Goal: Task Accomplishment & Management: Use online tool/utility

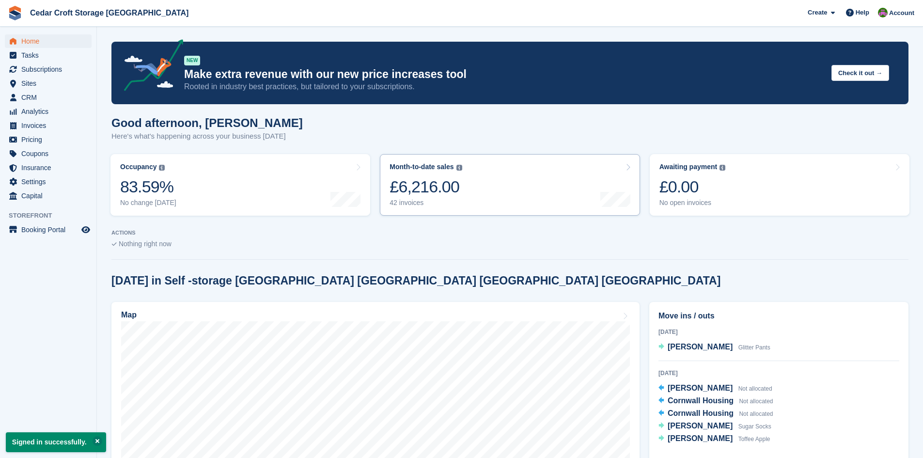
click at [424, 189] on div "£6,216.00" at bounding box center [426, 187] width 72 height 20
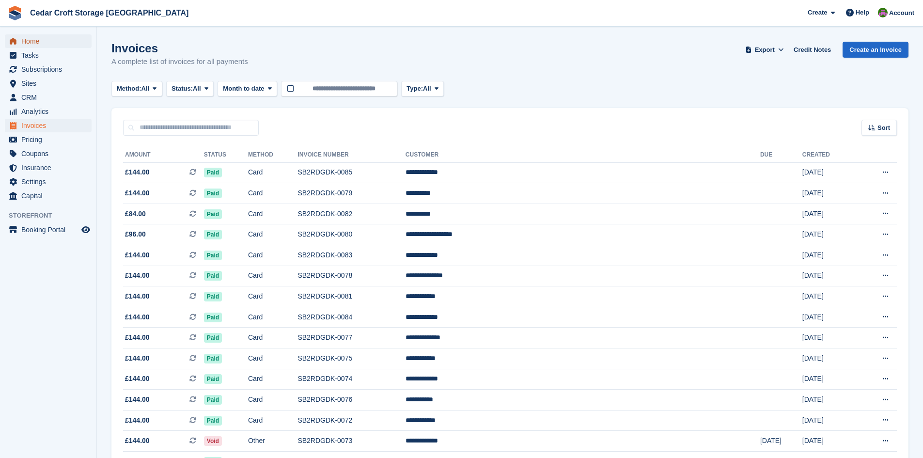
click at [30, 43] on span "Home" at bounding box center [50, 41] width 58 height 14
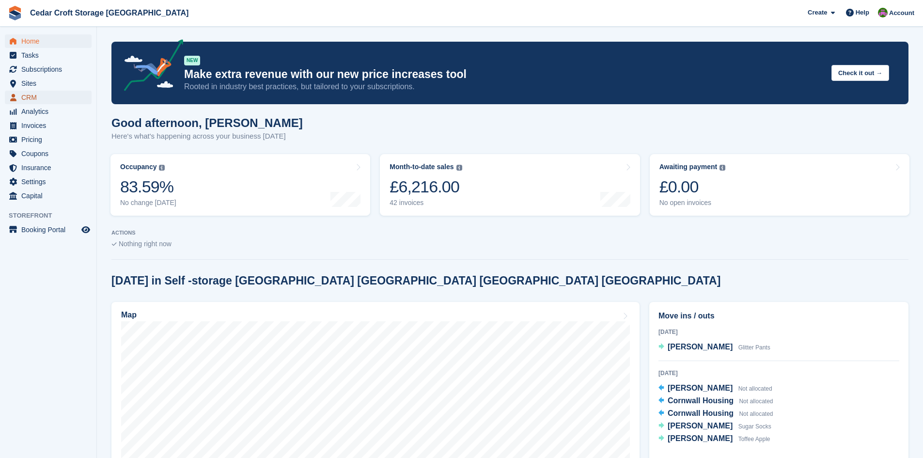
click at [26, 98] on span "CRM" at bounding box center [50, 98] width 58 height 14
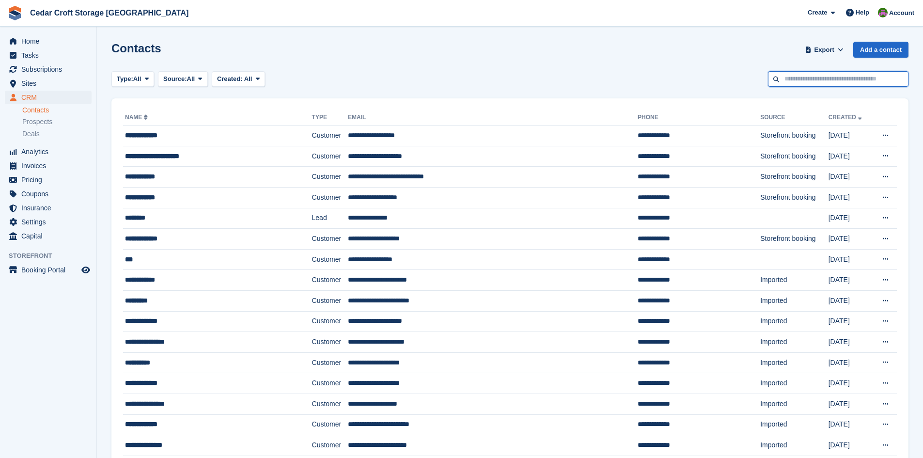
click at [809, 79] on input "text" at bounding box center [838, 79] width 141 height 16
type input "**"
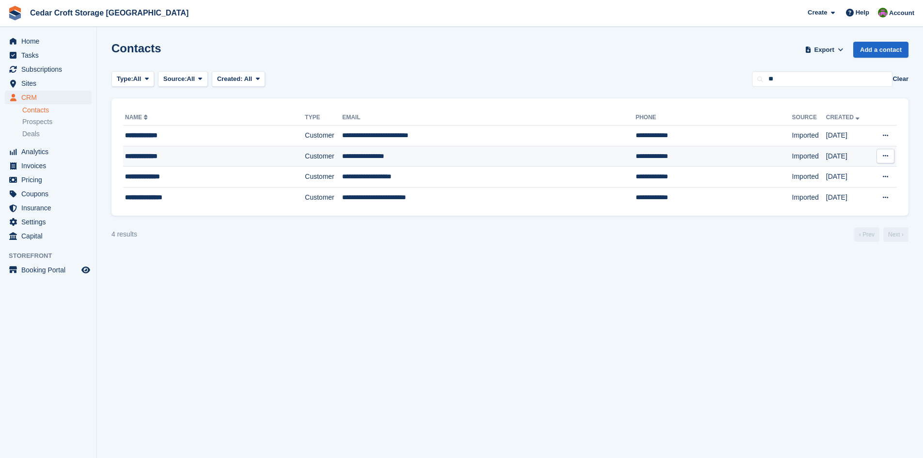
click at [205, 156] on div "**********" at bounding box center [195, 156] width 141 height 10
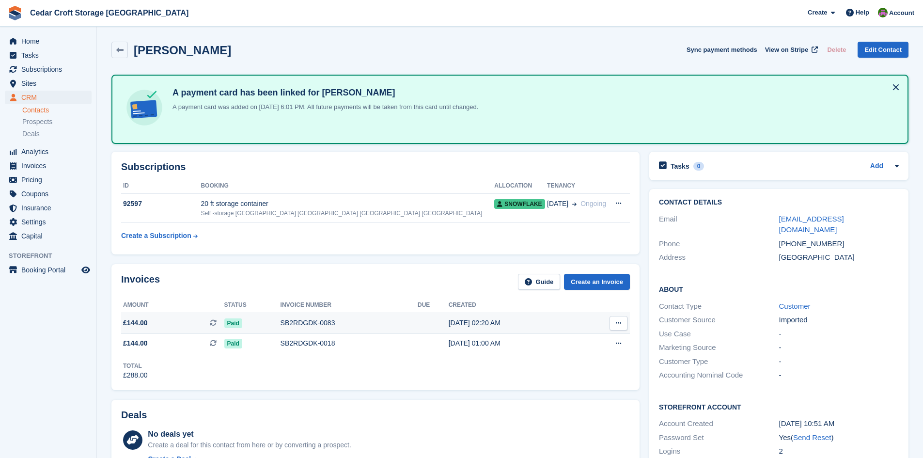
click at [615, 322] on button at bounding box center [619, 323] width 18 height 15
click at [33, 42] on span "Home" at bounding box center [50, 41] width 58 height 14
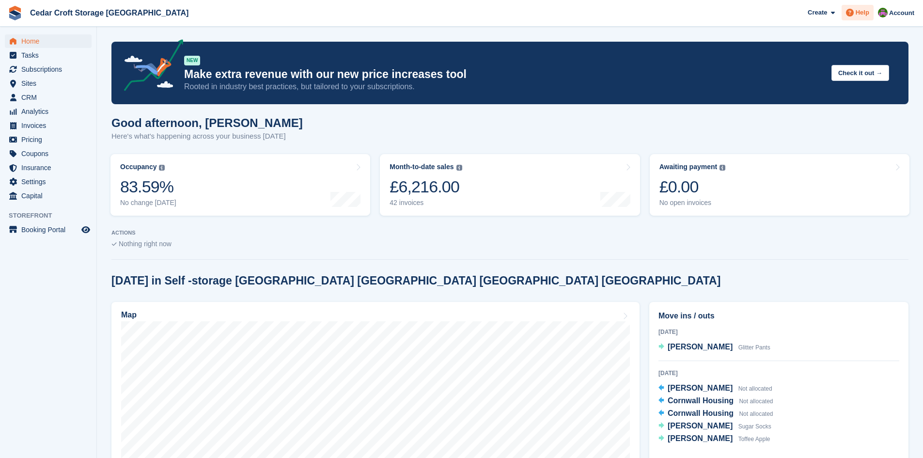
click at [858, 14] on span "Help" at bounding box center [863, 13] width 14 height 10
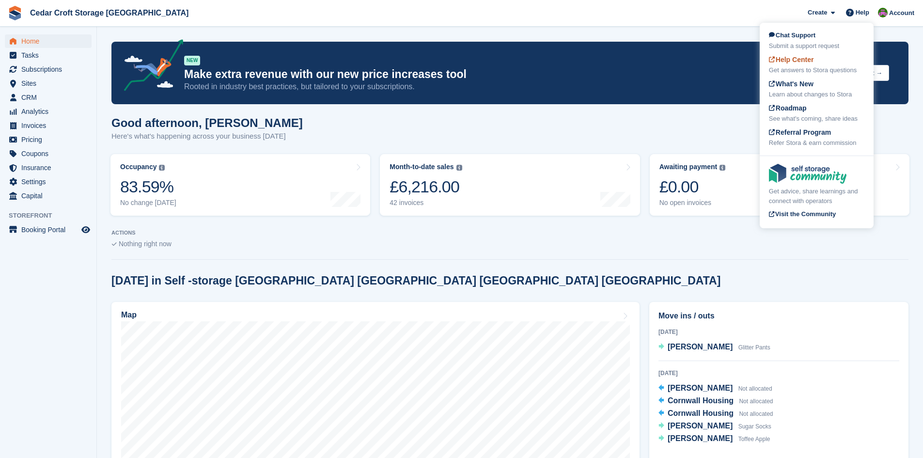
click at [792, 60] on span "Help Center" at bounding box center [791, 60] width 45 height 8
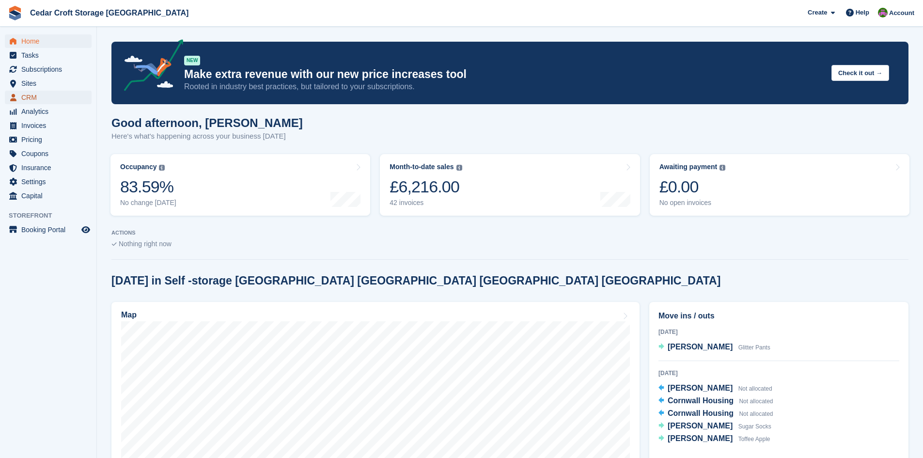
click at [24, 96] on span "CRM" at bounding box center [50, 98] width 58 height 14
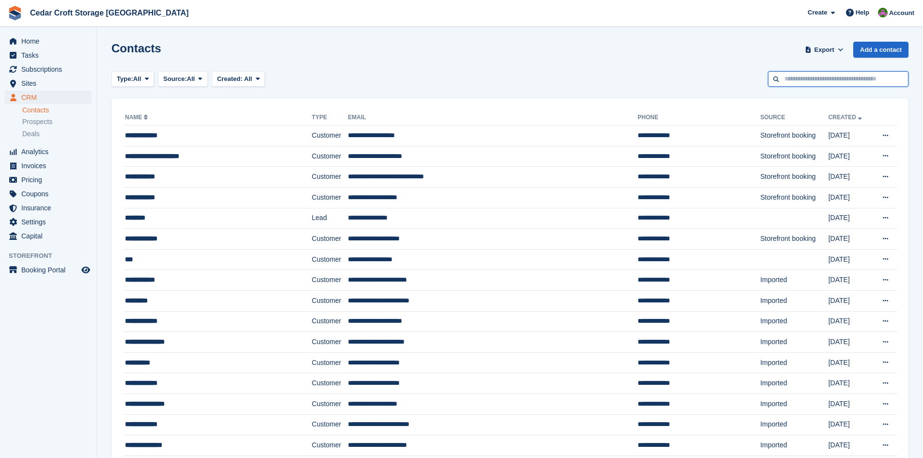
click at [824, 76] on input "text" at bounding box center [838, 79] width 141 height 16
type input "**"
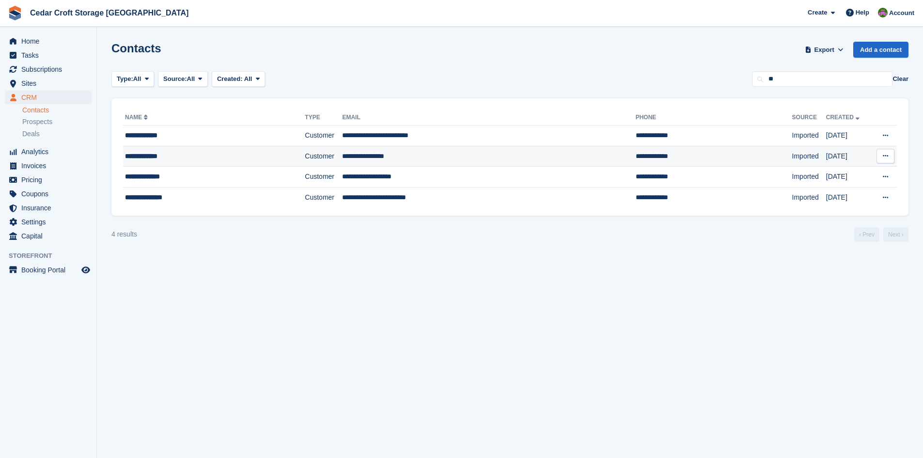
click at [160, 155] on div "**********" at bounding box center [195, 156] width 141 height 10
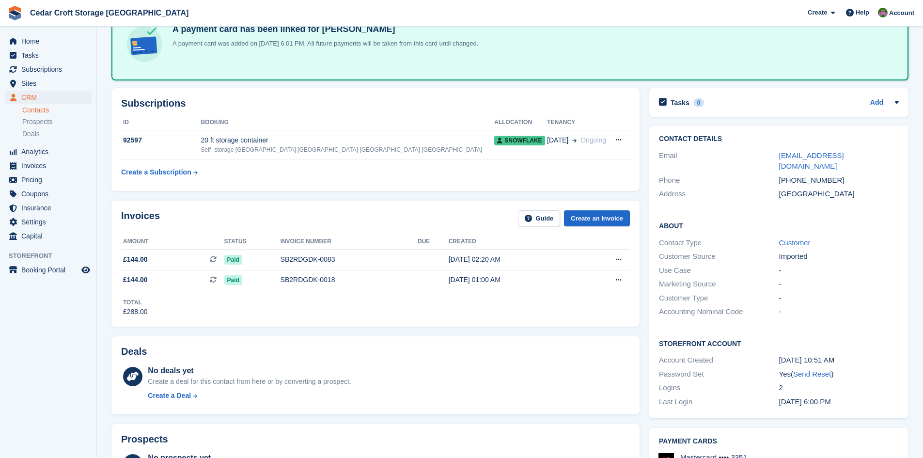
scroll to position [48, 0]
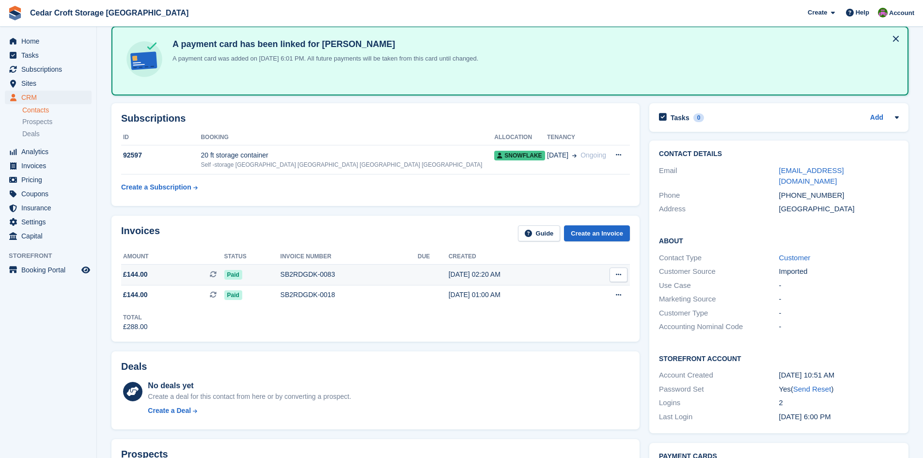
click at [617, 275] on icon at bounding box center [618, 274] width 5 height 6
click at [569, 310] on p "View on Stripe" at bounding box center [581, 308] width 84 height 16
click at [448, 229] on div "Invoices Guide Create an Invoice" at bounding box center [375, 236] width 509 height 22
click at [598, 235] on link "Create an Invoice" at bounding box center [597, 233] width 66 height 16
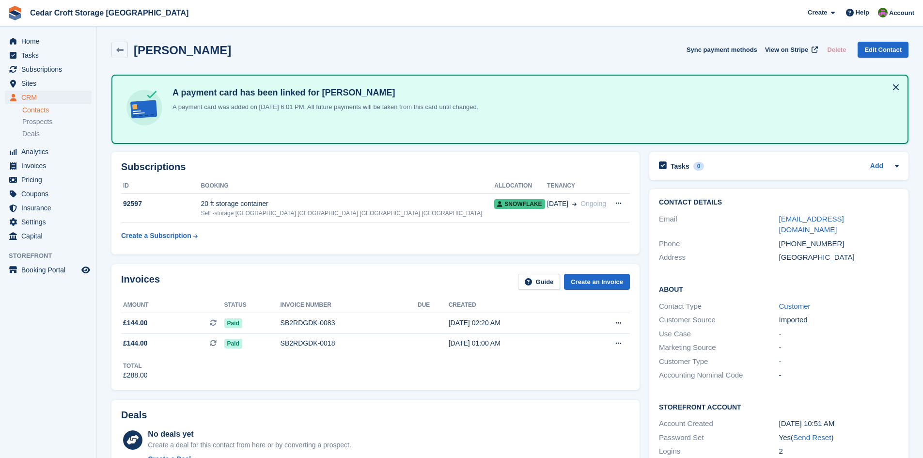
scroll to position [48, 0]
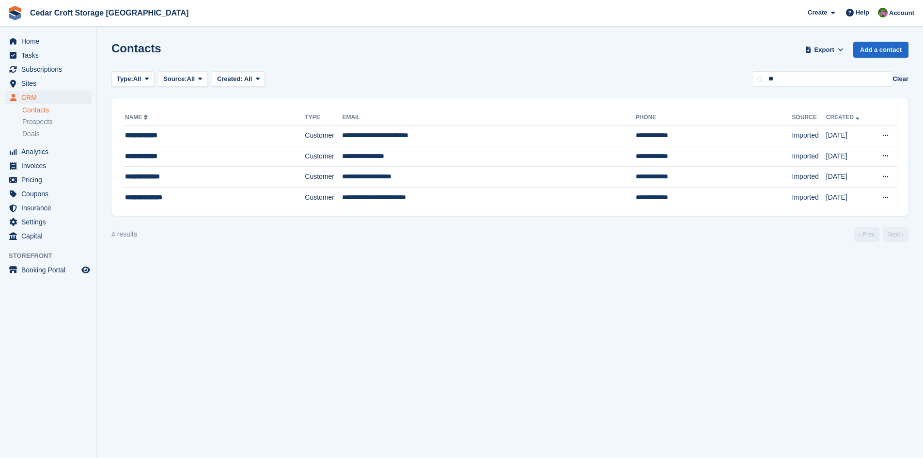
click at [109, 414] on div "Home Tasks Subscriptions Subscriptions Subscriptions Price increases NEW Price …" at bounding box center [461, 229] width 923 height 458
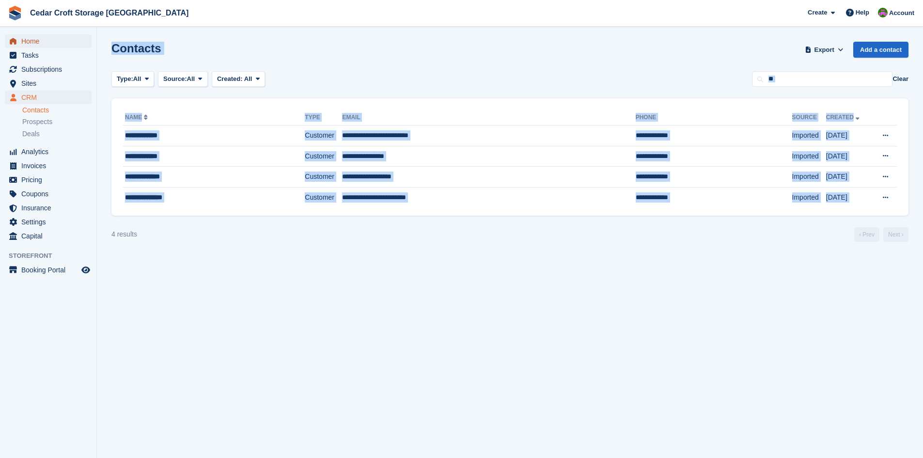
click at [32, 43] on span "Home" at bounding box center [50, 41] width 58 height 14
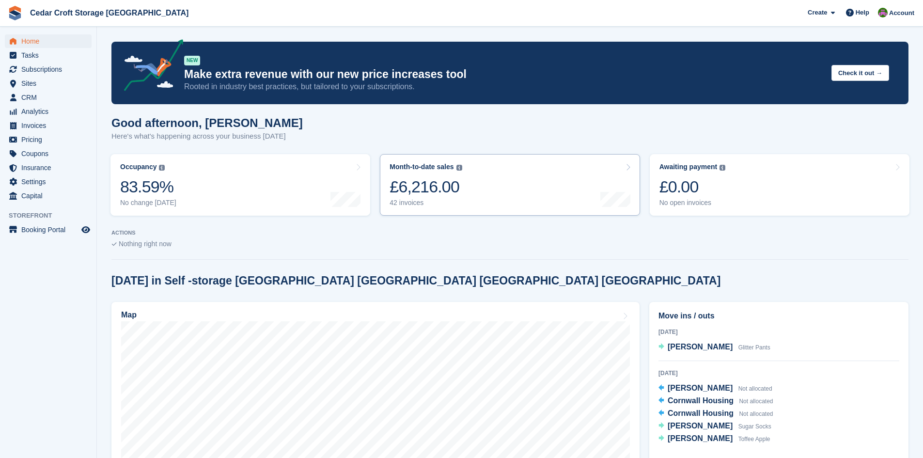
click at [428, 188] on div "£6,216.00" at bounding box center [426, 187] width 72 height 20
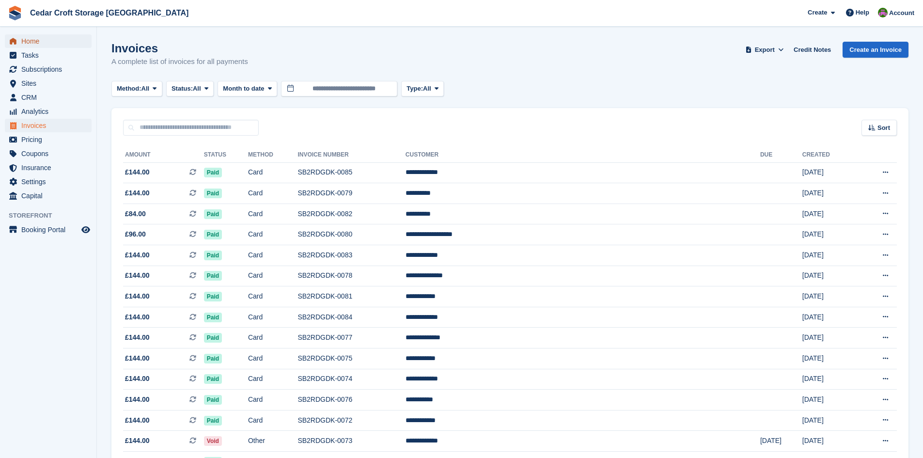
click at [32, 42] on span "Home" at bounding box center [50, 41] width 58 height 14
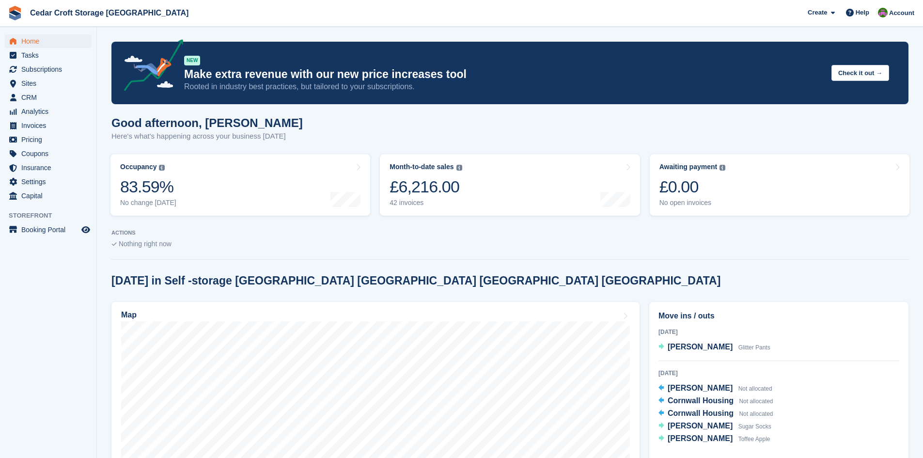
scroll to position [299, 0]
